Goal: Find specific page/section: Find specific page/section

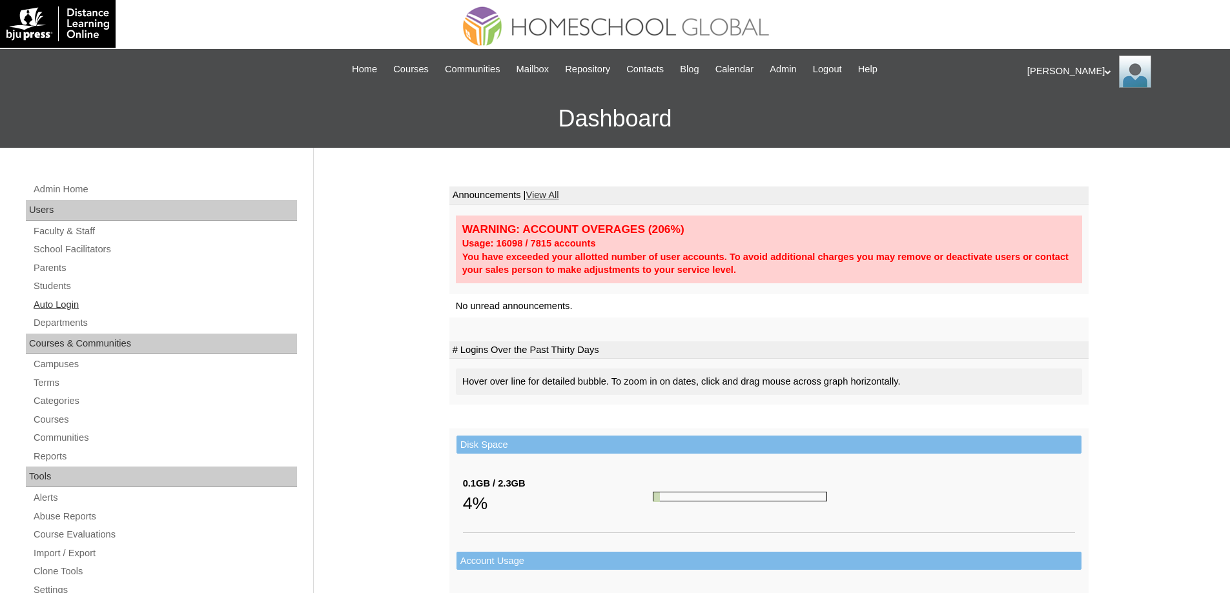
click at [70, 306] on link "Auto Login" at bounding box center [164, 305] width 265 height 16
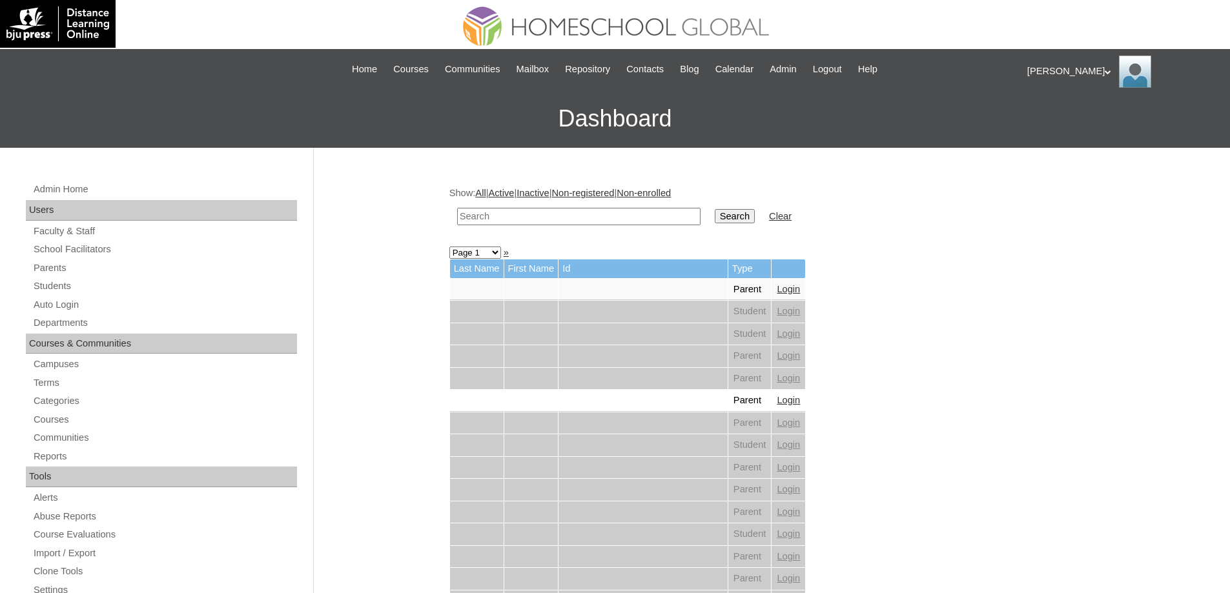
click at [533, 216] on input "text" at bounding box center [578, 216] width 243 height 17
paste input "All subjects except MAPEH and BIble"
type input "All subjects except MAPEH and BIble"
paste input "All subjects except MAPEH and BIble"
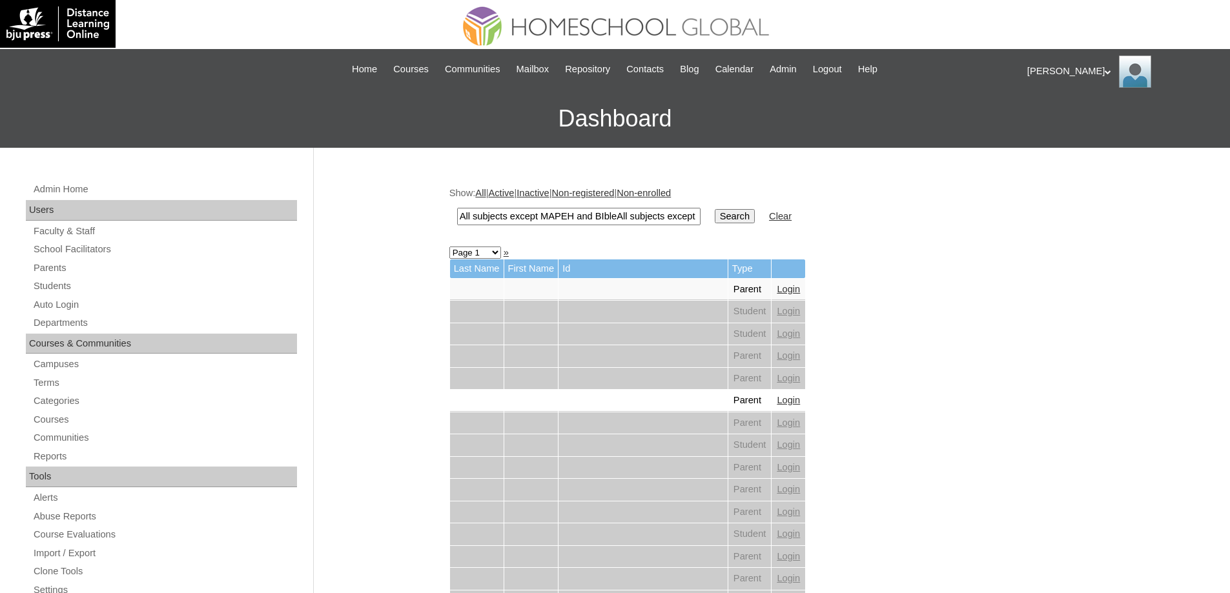
scroll to position [0, 102]
type input "All subjects except MAPEH and BIble"
click at [519, 210] on input "text" at bounding box center [578, 216] width 243 height 17
type input "hailey"
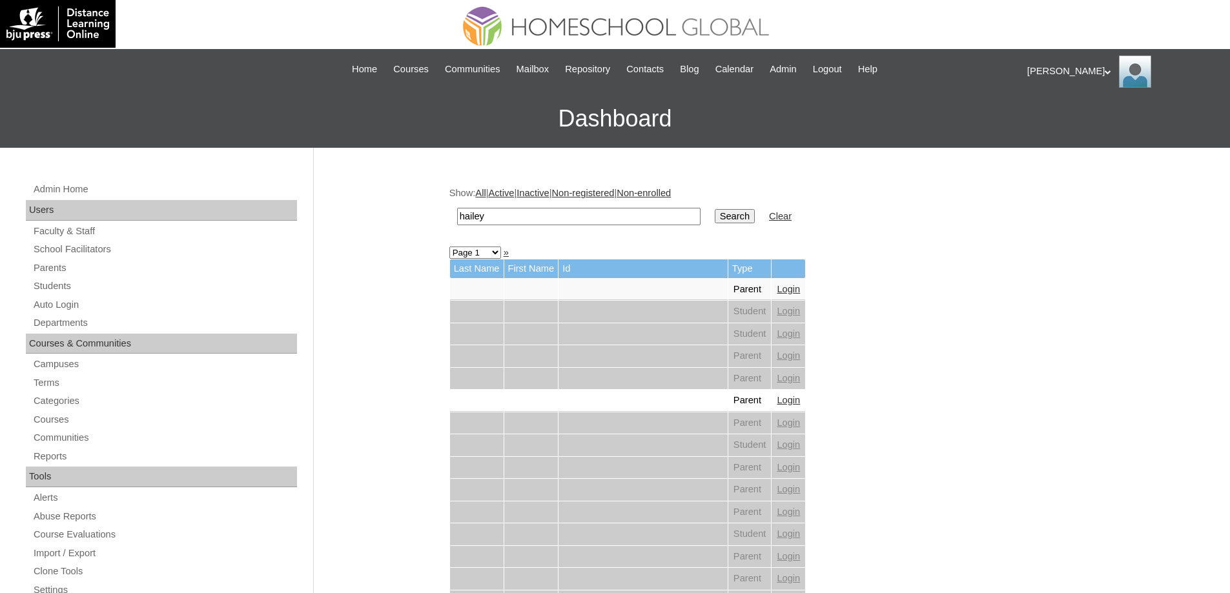
click at [715, 209] on input "Search" at bounding box center [735, 216] width 40 height 14
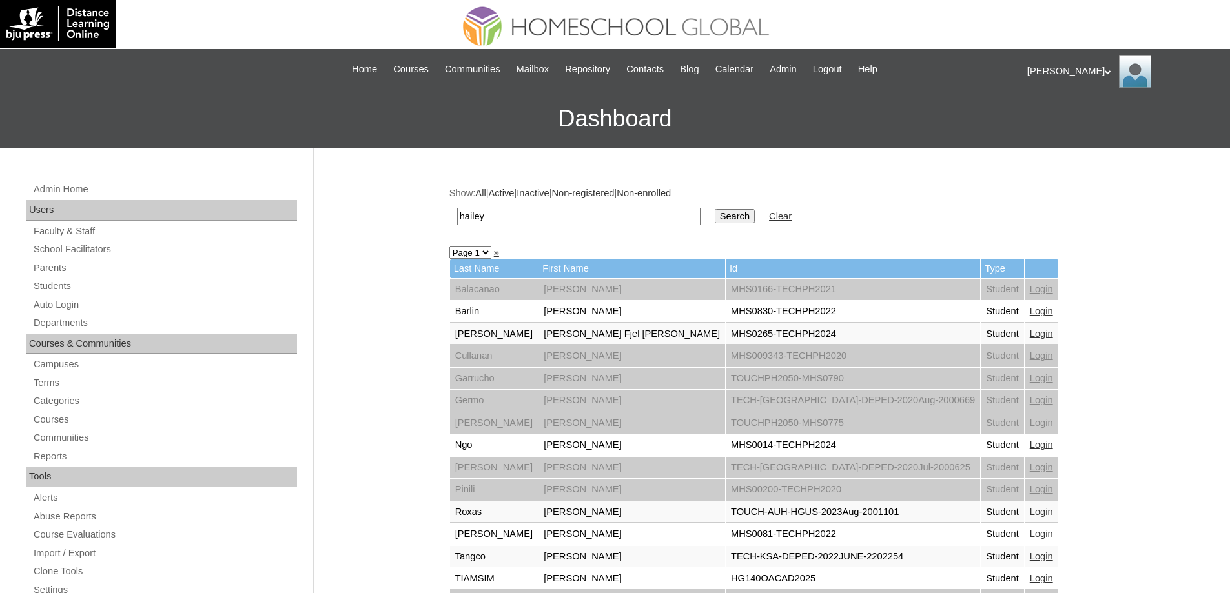
click at [1030, 332] on link "Login" at bounding box center [1041, 334] width 23 height 10
